Goal: Task Accomplishment & Management: Use online tool/utility

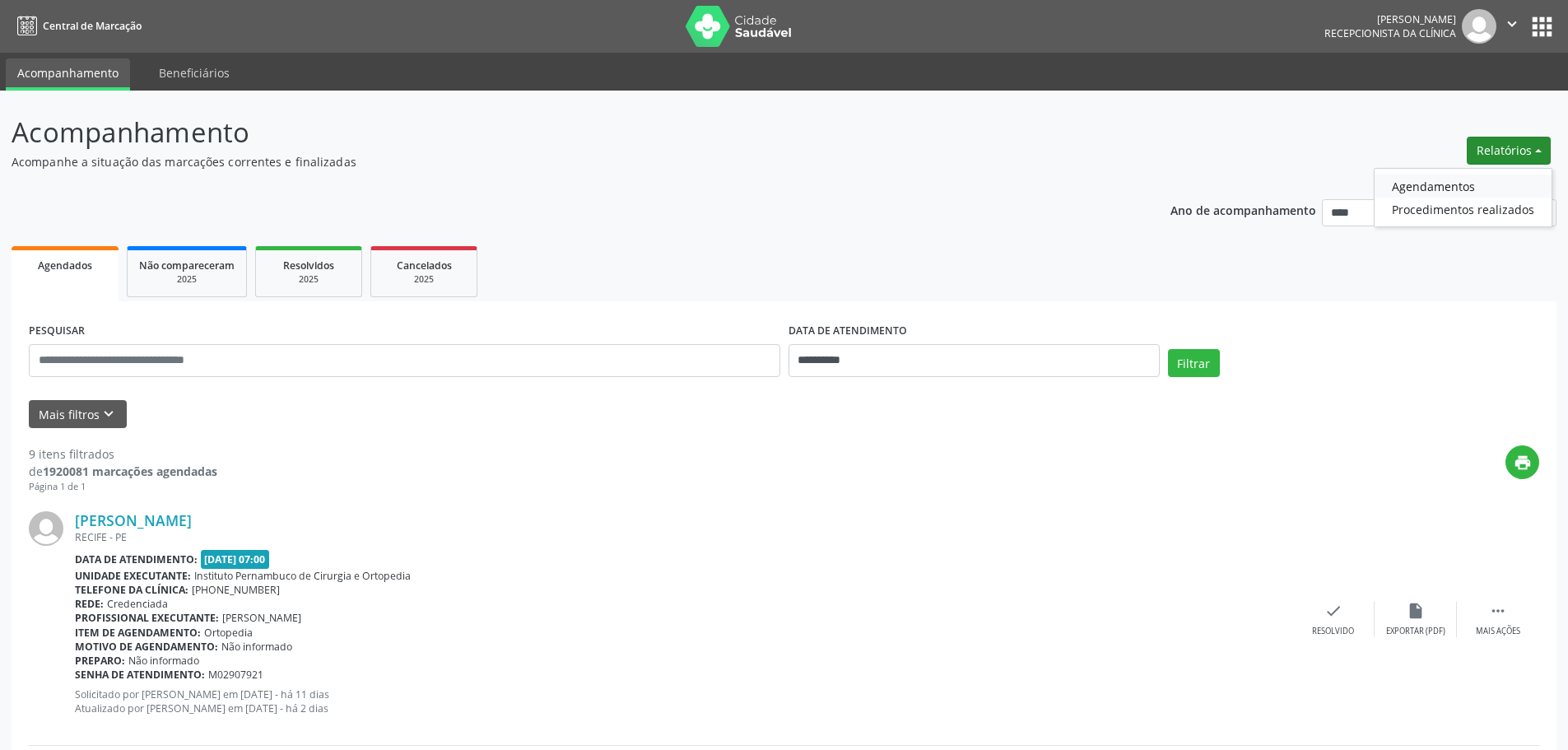
click at [1464, 194] on link "Agendamentos" at bounding box center [1463, 186] width 177 height 23
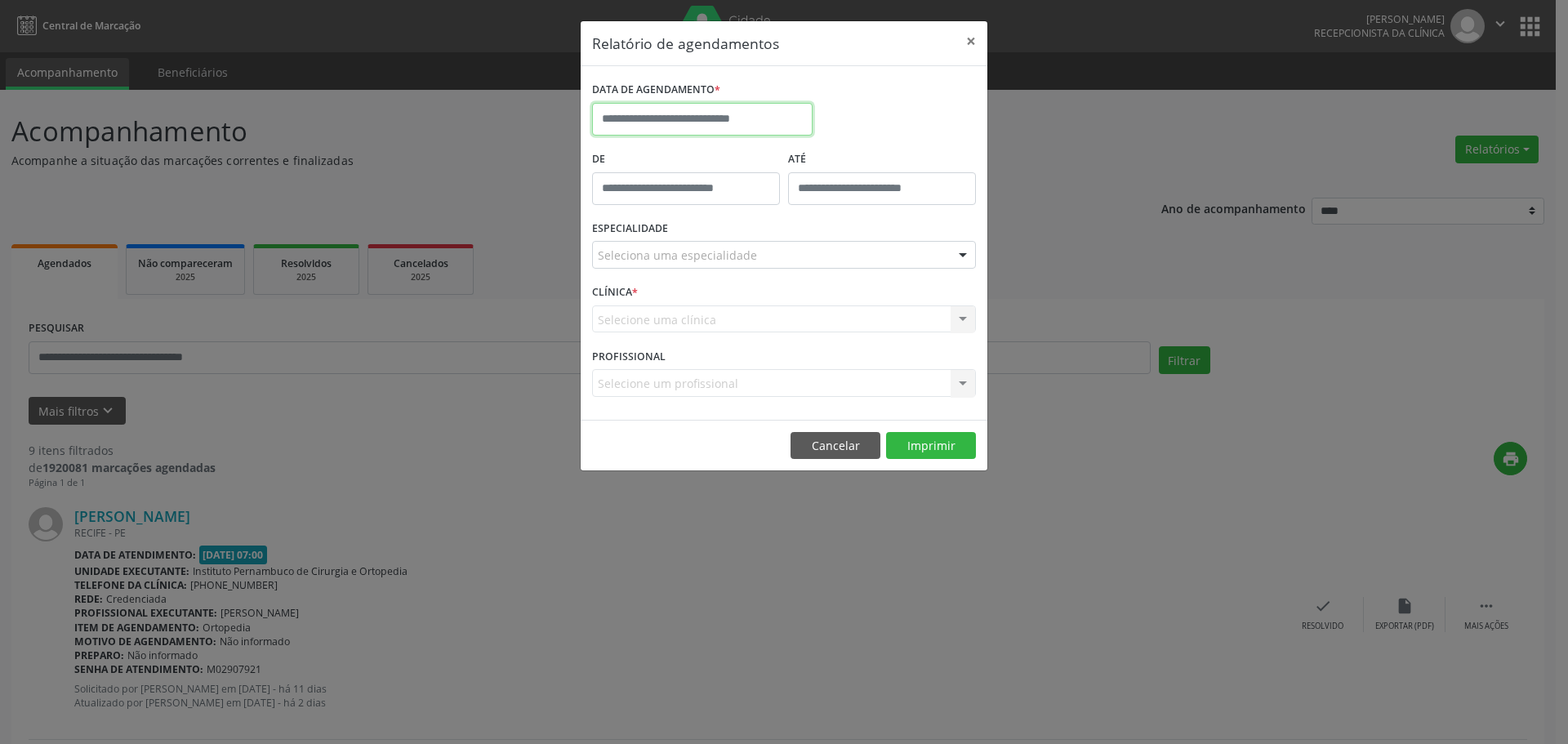
click at [737, 115] on input "text" at bounding box center [702, 119] width 220 height 33
click at [724, 236] on span "10" at bounding box center [717, 237] width 32 height 32
type input "**********"
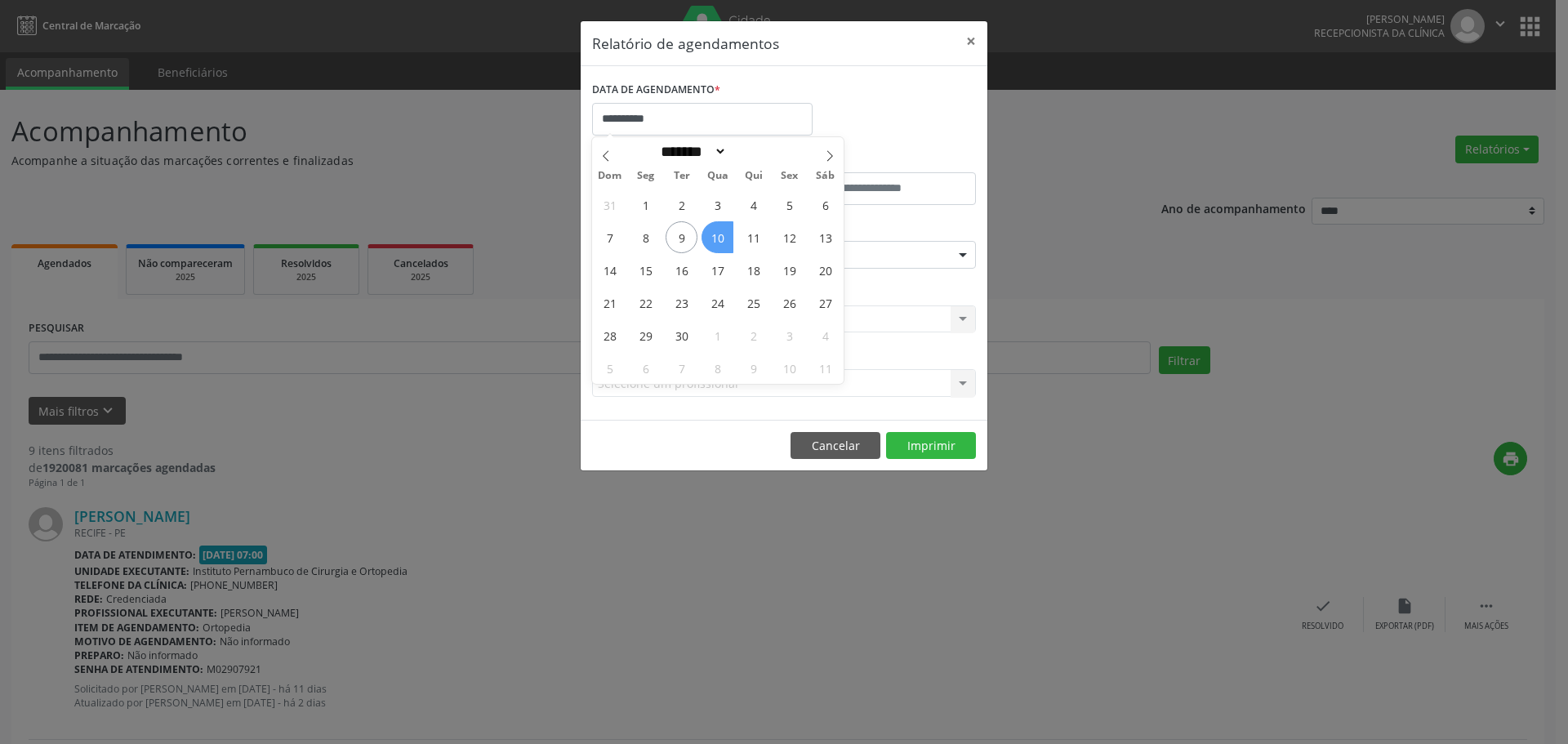
click at [723, 236] on span "10" at bounding box center [717, 237] width 32 height 32
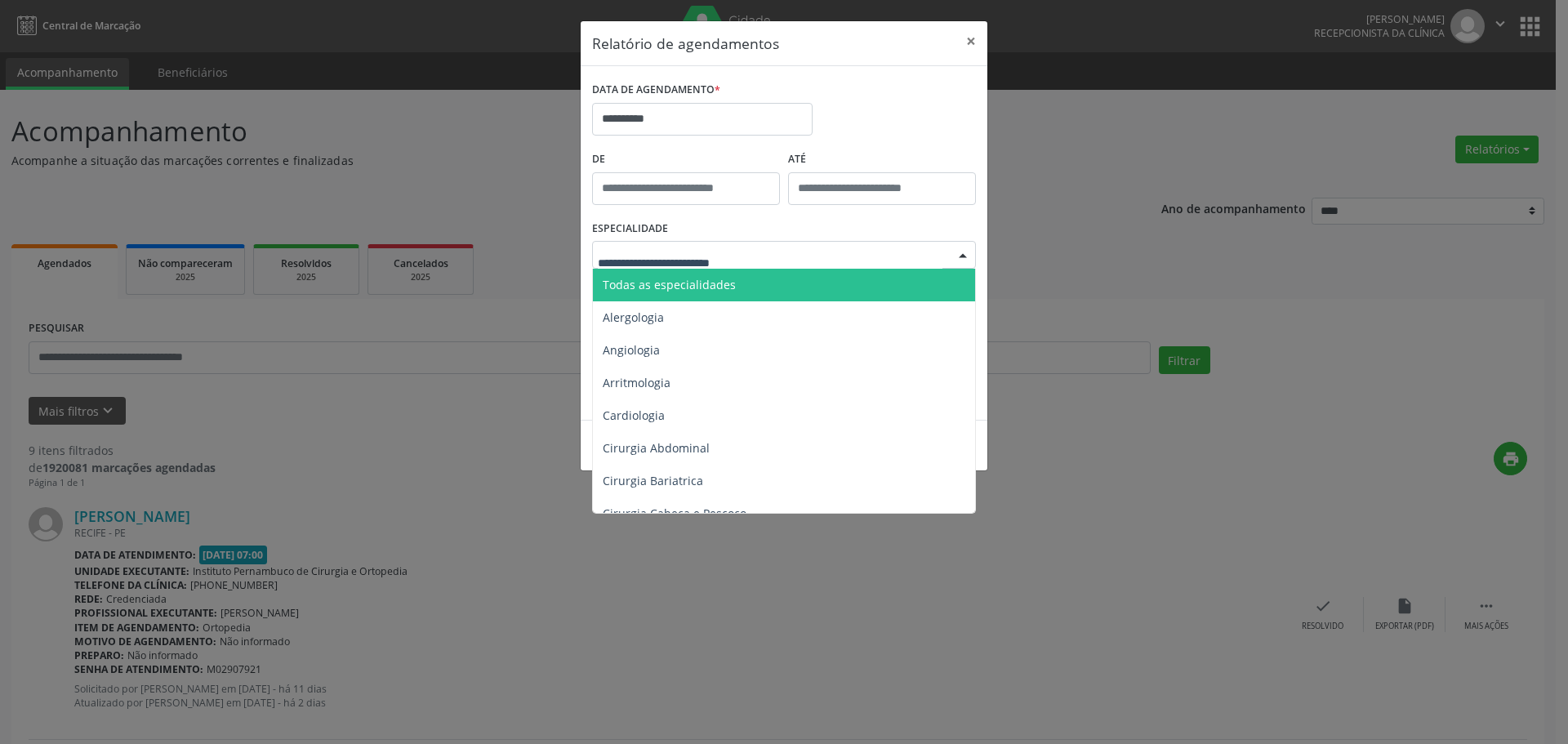
click at [724, 275] on span "Todas as especialidades" at bounding box center [785, 284] width 385 height 33
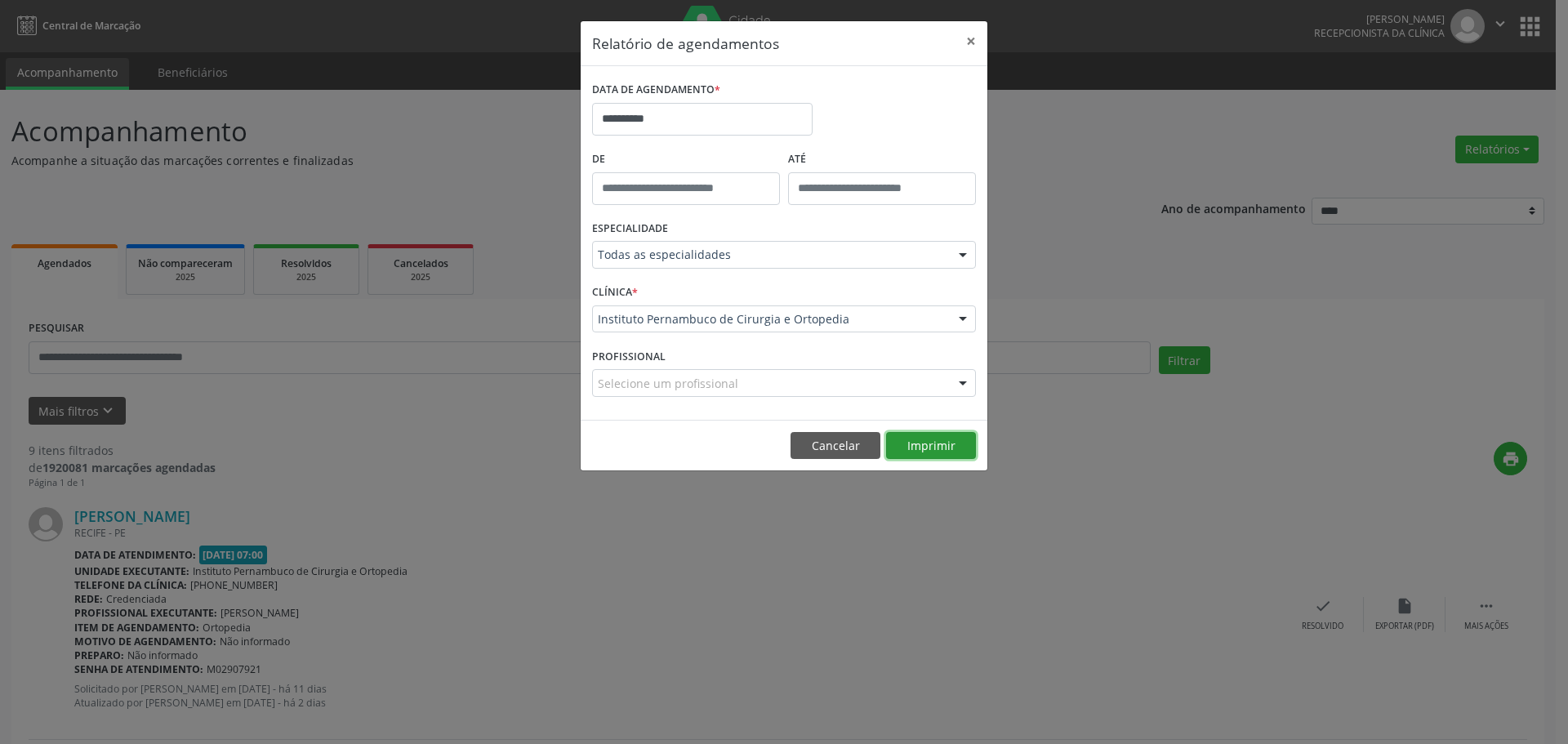
click at [917, 449] on button "Imprimir" at bounding box center [931, 445] width 90 height 28
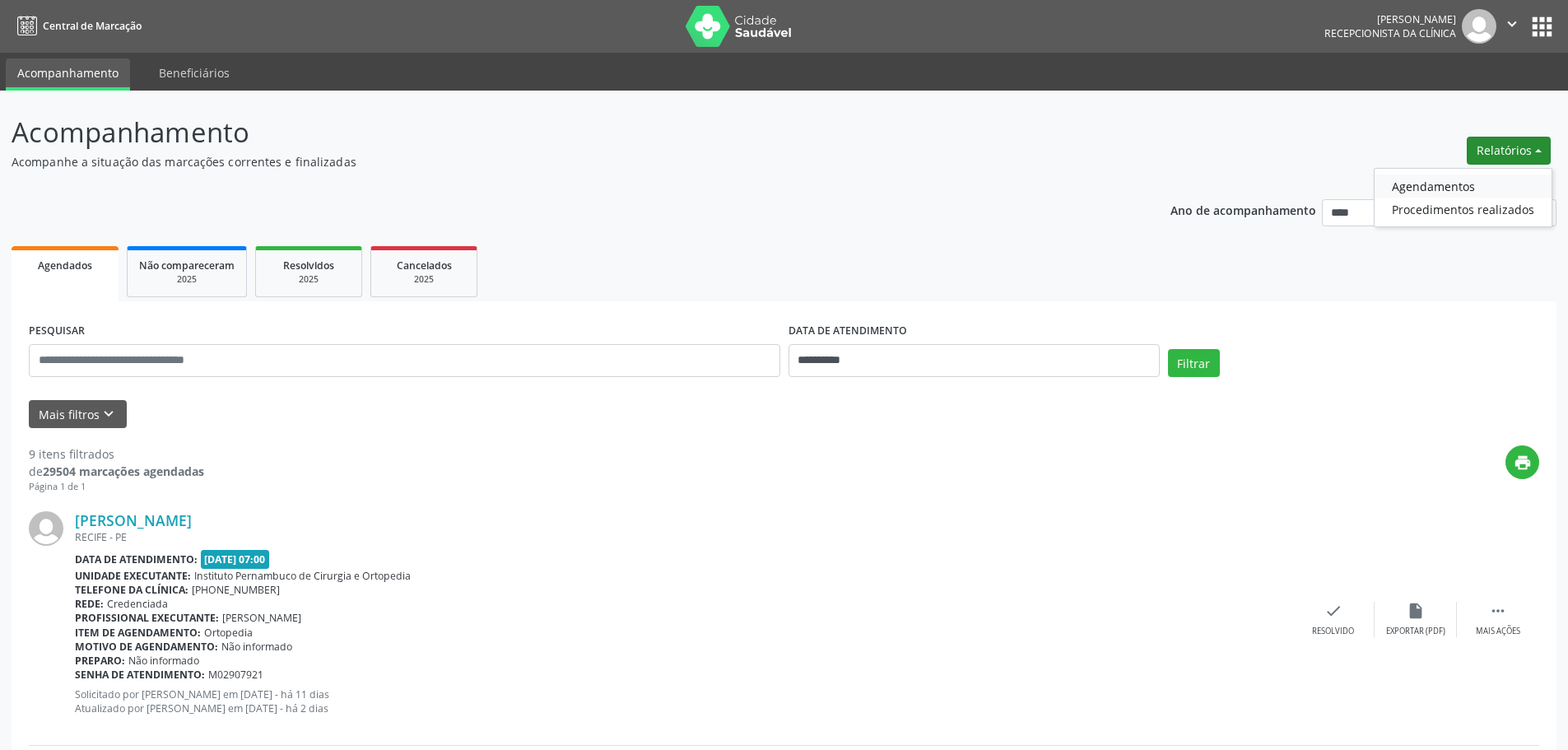
click at [1420, 180] on link "Agendamentos" at bounding box center [1463, 186] width 177 height 23
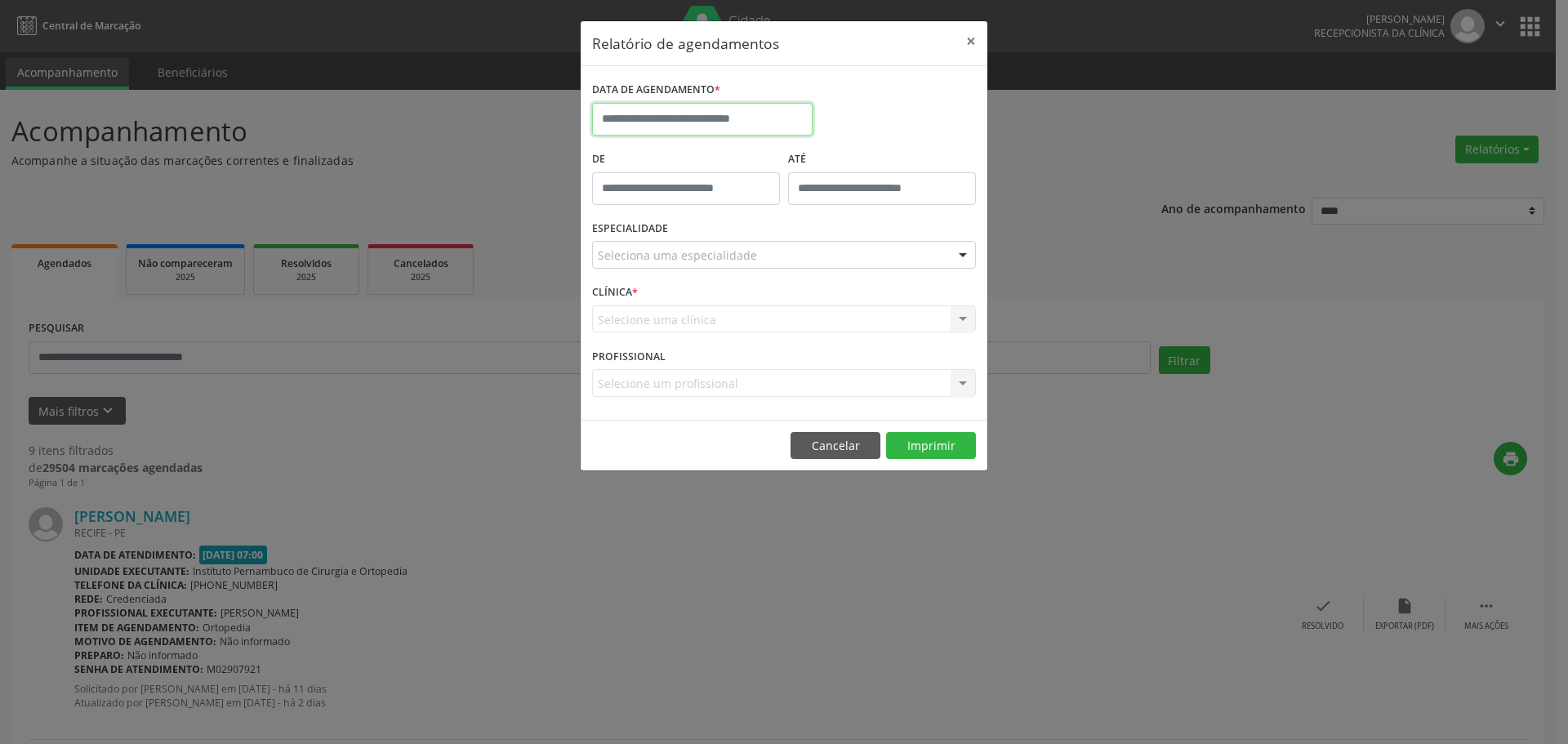
click at [756, 107] on input "text" at bounding box center [702, 119] width 220 height 33
click at [717, 237] on span "10" at bounding box center [717, 237] width 32 height 32
type input "**********"
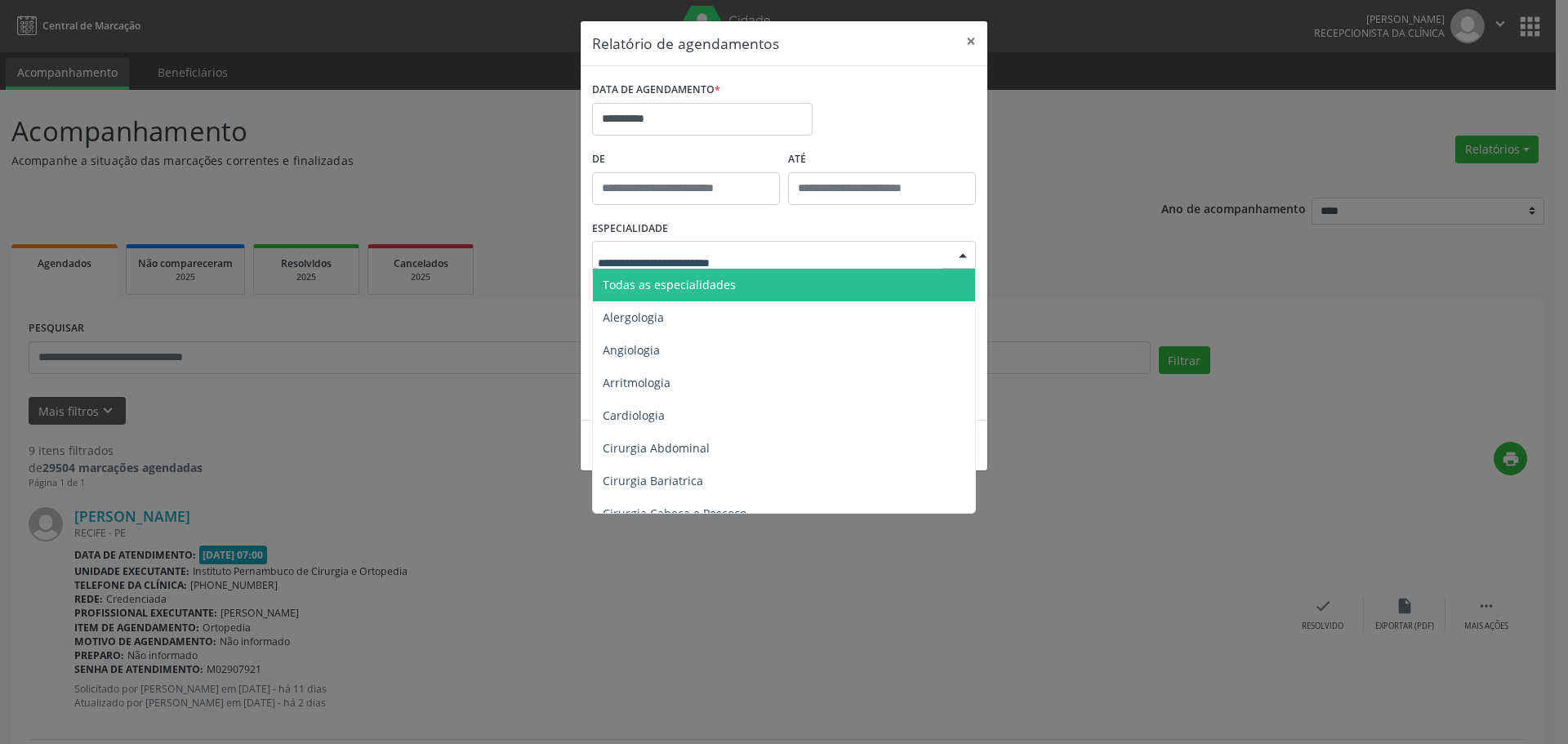
click at [757, 284] on span "Todas as especialidades" at bounding box center [785, 284] width 385 height 33
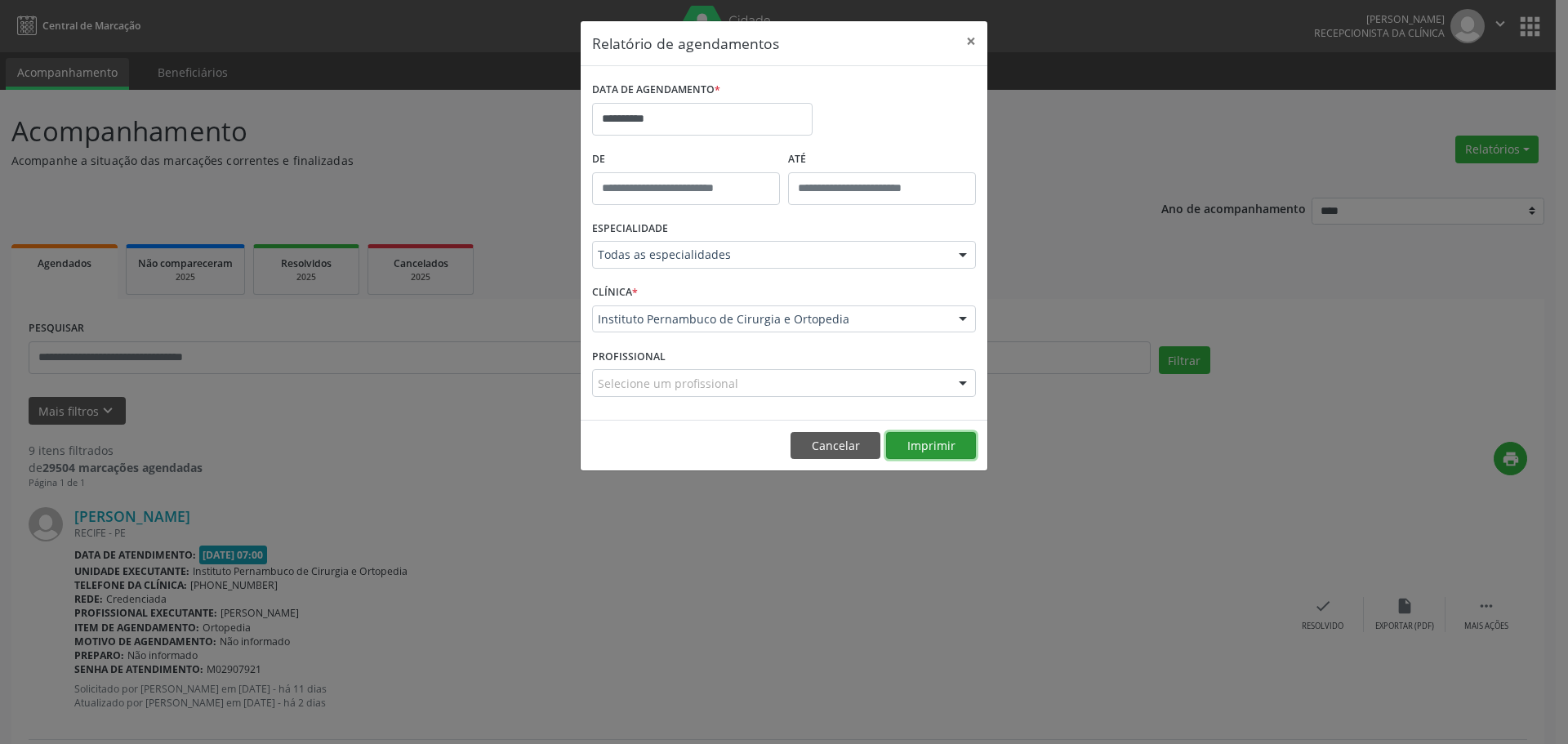
click at [960, 446] on button "Imprimir" at bounding box center [931, 445] width 90 height 28
